Goal: Information Seeking & Learning: Learn about a topic

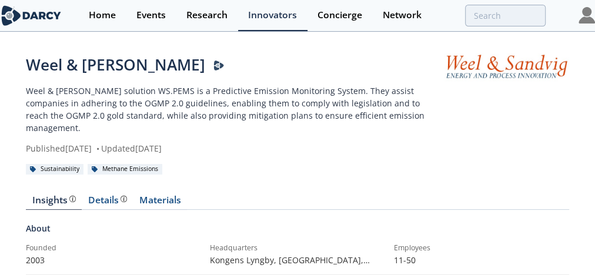
click at [48, 11] on img at bounding box center [31, 15] width 62 height 21
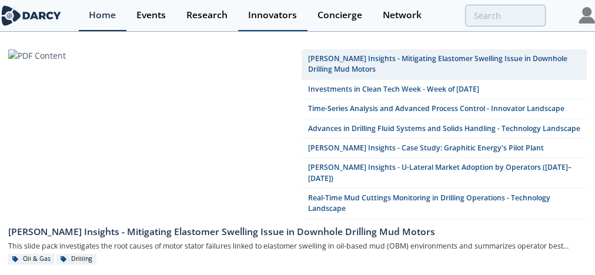
click at [275, 15] on div "Innovators" at bounding box center [272, 15] width 49 height 9
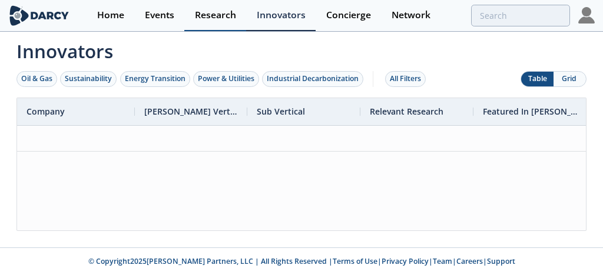
click at [223, 19] on div "Research" at bounding box center [215, 15] width 41 height 9
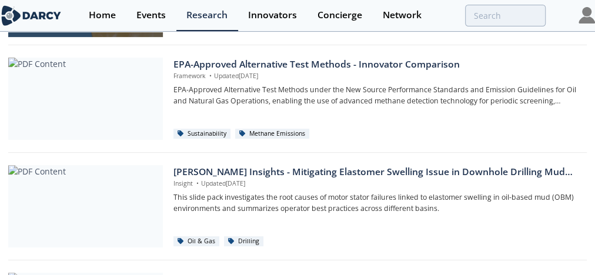
scroll to position [123, 0]
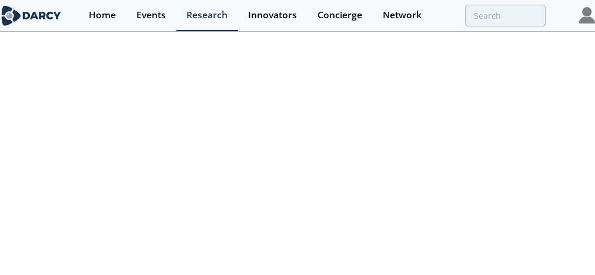
scroll to position [170, 0]
click at [0, 173] on div "Event Recording - Integrating Emissions Data for Compliance and Operational Act…" at bounding box center [297, 243] width 595 height 760
click at [9, 188] on div "Event Recording - Integrating Emissions Data for Compliance and Operational Act…" at bounding box center [297, 255] width 595 height 760
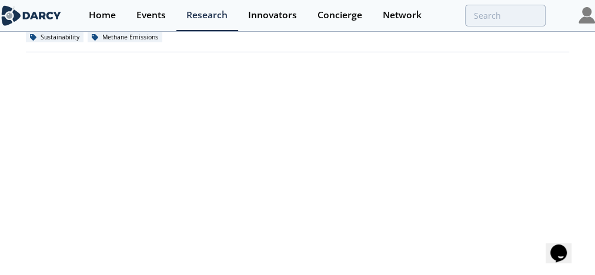
scroll to position [138, 0]
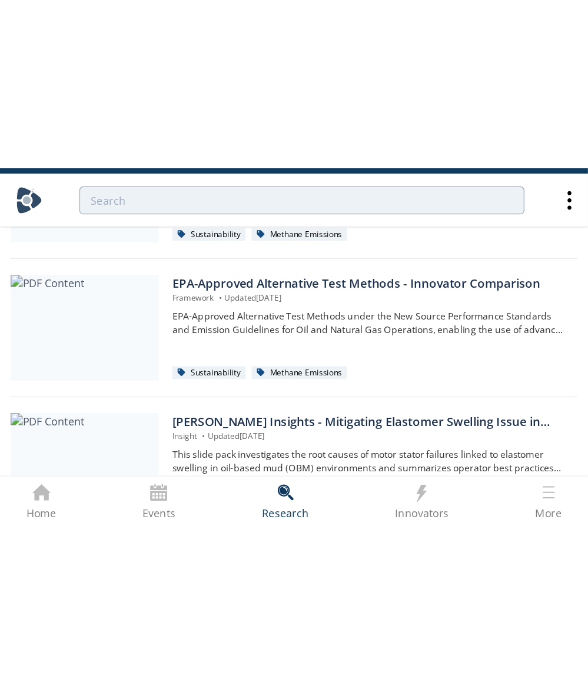
scroll to position [110, 0]
